Goal: Navigation & Orientation: Find specific page/section

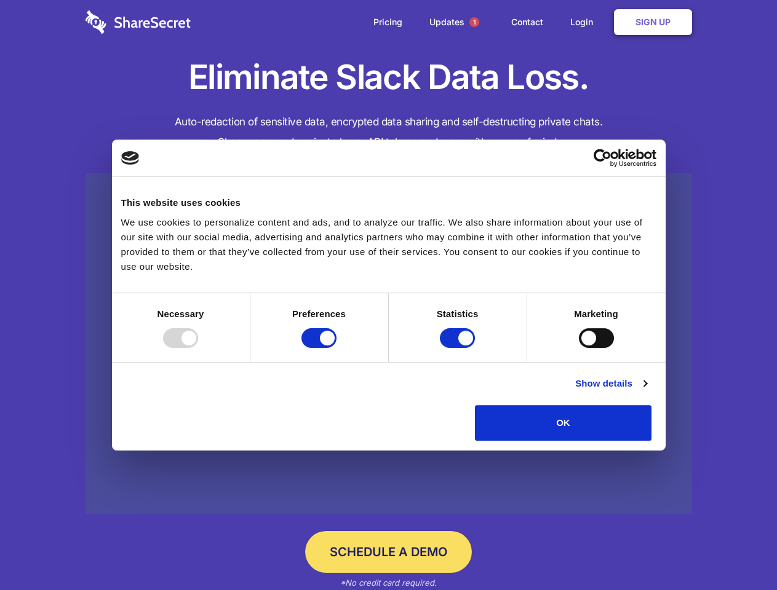
click at [198, 348] on div at bounding box center [180, 338] width 35 height 20
click at [336, 348] on input "Preferences" at bounding box center [318, 338] width 35 height 20
checkbox input "false"
click at [459, 348] on input "Statistics" at bounding box center [457, 338] width 35 height 20
checkbox input "false"
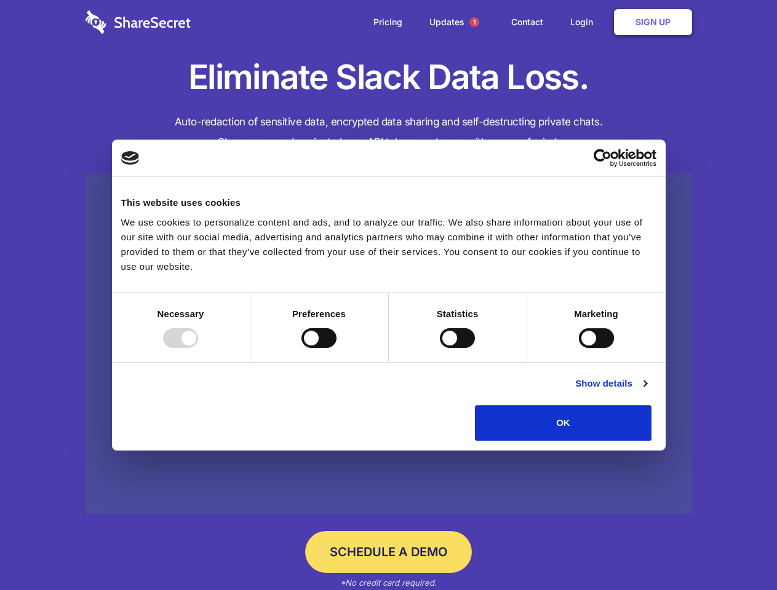
click at [579, 348] on input "Marketing" at bounding box center [596, 338] width 35 height 20
checkbox input "true"
click at [646, 391] on link "Show details" at bounding box center [610, 383] width 71 height 15
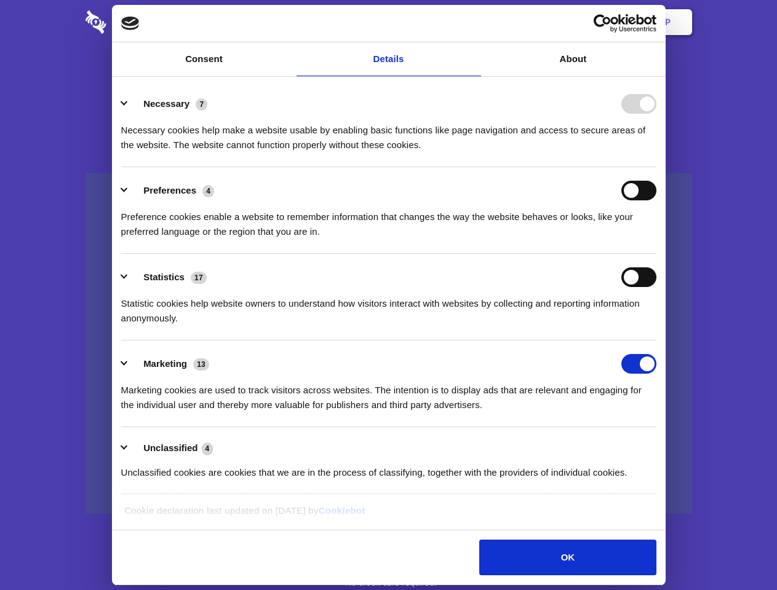
click at [662, 445] on div "Details Necessary 7 Necessary cookies help make a website usable by enabling ba…" at bounding box center [388, 304] width 547 height 446
click at [474, 22] on span "1" at bounding box center [474, 22] width 10 height 10
